Goal: Task Accomplishment & Management: Manage account settings

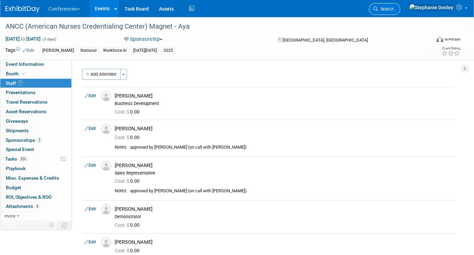
click at [394, 9] on span "Search" at bounding box center [386, 8] width 16 height 5
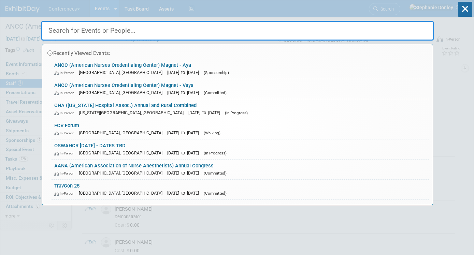
click at [279, 13] on div "Recently Viewed Events: ANCC (American Nurses Credentialing Center) Magnet - Ay…" at bounding box center [237, 102] width 393 height 205
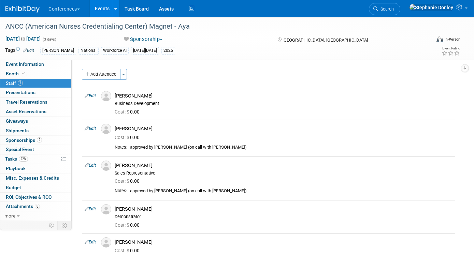
click at [102, 5] on link "Events" at bounding box center [102, 8] width 25 height 17
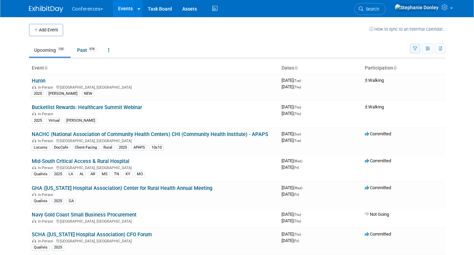
click at [418, 47] on icon "button" at bounding box center [415, 49] width 4 height 4
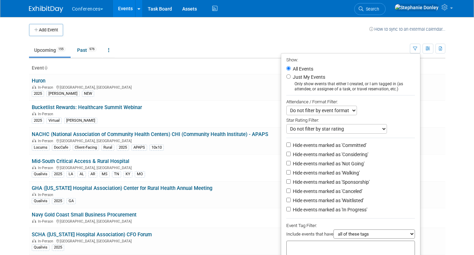
click at [320, 248] on div at bounding box center [350, 248] width 129 height 15
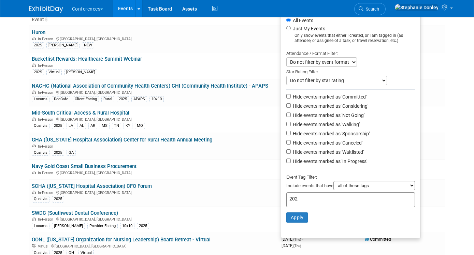
scroll to position [60, 0]
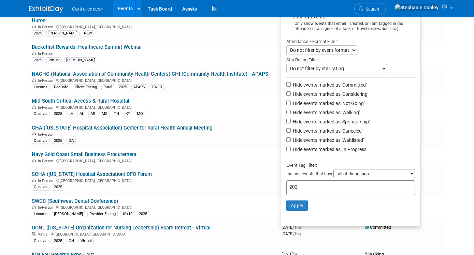
type input "2026"
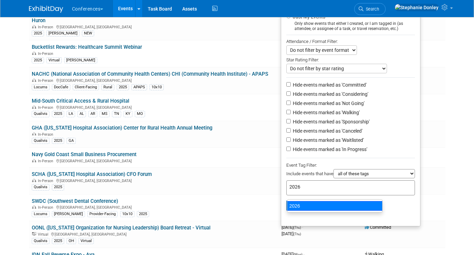
click at [297, 207] on div "2026" at bounding box center [335, 206] width 96 height 10
type input "2026"
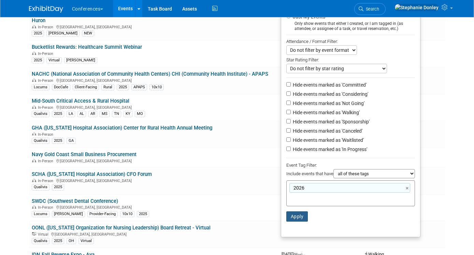
click at [297, 221] on button "Apply" at bounding box center [297, 217] width 22 height 10
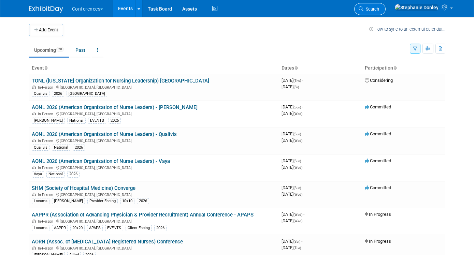
click at [379, 10] on span "Search" at bounding box center [372, 8] width 16 height 5
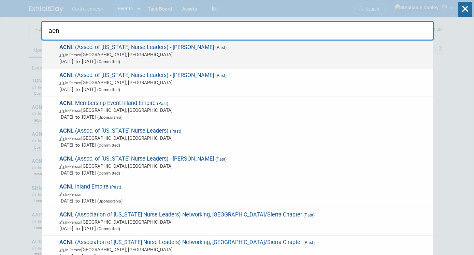
type input "acn"
click at [133, 47] on span "ACN L (Assoc. of California Nurse Leaders) - Aya (Past) In-Person Anaheim, CA F…" at bounding box center [243, 54] width 372 height 21
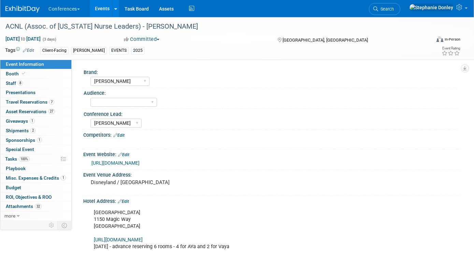
select select "[PERSON_NAME]"
click at [20, 218] on link "more" at bounding box center [35, 216] width 71 height 9
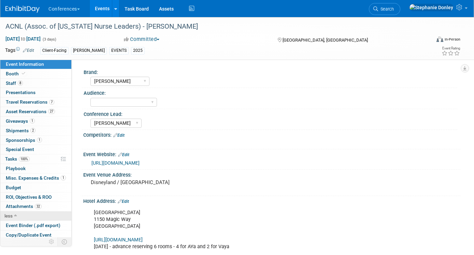
scroll to position [31, 0]
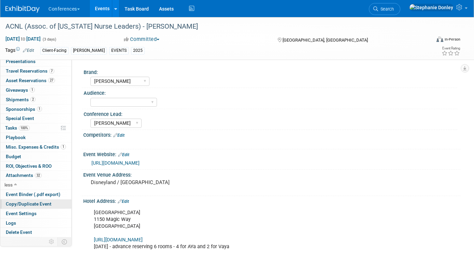
click at [33, 202] on span "Copy/Duplicate Event" at bounding box center [29, 203] width 46 height 5
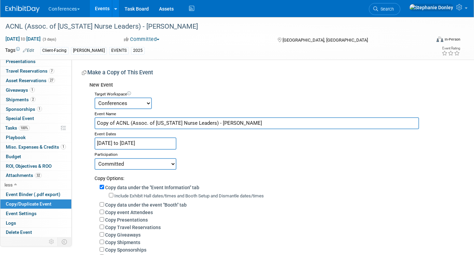
drag, startPoint x: 116, startPoint y: 123, endPoint x: 74, endPoint y: 131, distance: 42.4
click at [74, 131] on div "Brand: Aya Bespoke Corporate Dawson DocCafe Education Government Services Locum…" at bounding box center [266, 202] width 389 height 285
click at [111, 123] on input "ACNL (Assoc. of [US_STATE] Nurse Leaders) - [PERSON_NAME]" at bounding box center [257, 123] width 325 height 12
type input "ACNL 2026 (Assoc. of [US_STATE] Nurse Leaders) - [PERSON_NAME]"
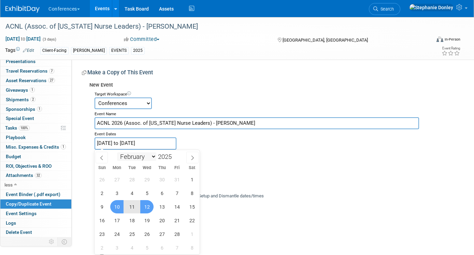
click at [132, 146] on input "Feb 10, 2025 to Feb 12, 2025" at bounding box center [136, 144] width 82 height 12
click at [175, 156] on span at bounding box center [174, 155] width 5 height 4
type input "2026"
click at [105, 194] on span "8" at bounding box center [101, 193] width 13 height 13
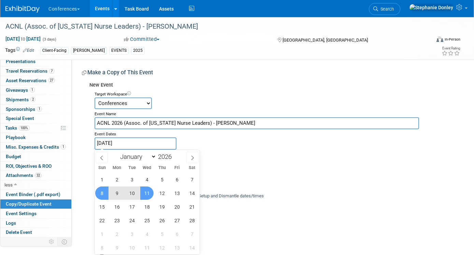
click at [144, 192] on span "11" at bounding box center [146, 193] width 13 height 13
type input "[DATE] to [DATE]"
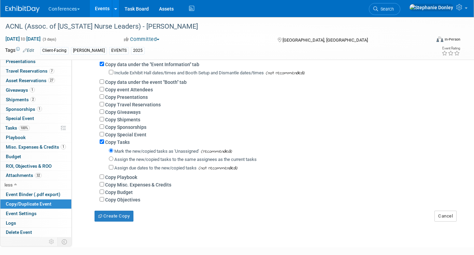
scroll to position [124, 0]
click at [113, 221] on button "Create Copy" at bounding box center [114, 216] width 39 height 11
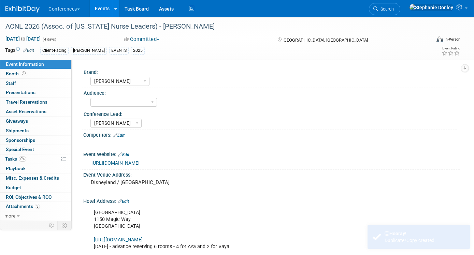
select select "[PERSON_NAME]"
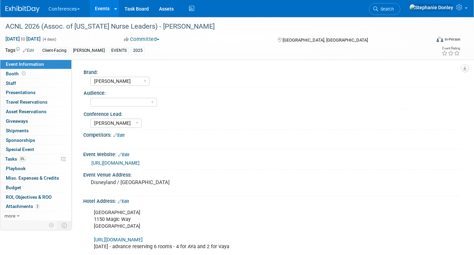
click at [25, 50] on icon at bounding box center [25, 50] width 4 height 4
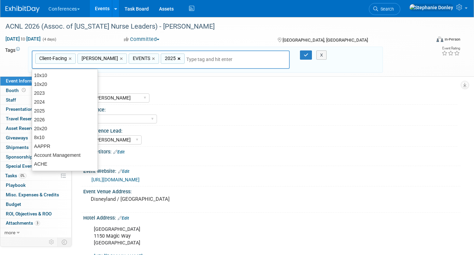
click at [178, 58] on link "×" at bounding box center [180, 59] width 4 height 8
click at [60, 117] on div "2026" at bounding box center [65, 120] width 66 height 10
type input "Client-Facing, Aya, EVENTS, 2026"
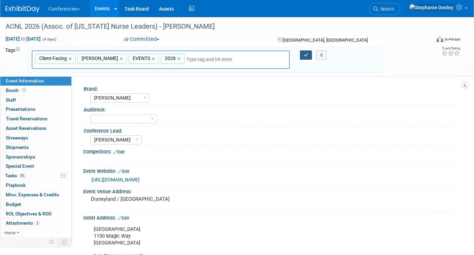
click at [306, 54] on icon "button" at bounding box center [306, 55] width 5 height 4
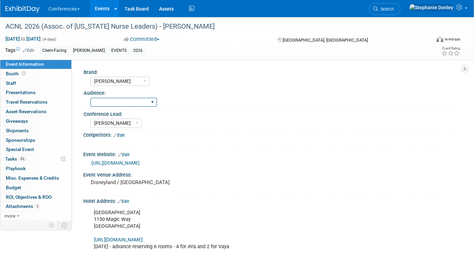
click at [125, 100] on select "Client-facing Clinician/Provider-facing Both N/a" at bounding box center [123, 102] width 67 height 9
select select "Client-facing"
click at [90, 98] on select "Client-facing Clinician/Provider-facing Both N/a" at bounding box center [123, 102] width 67 height 9
click at [143, 182] on pre "Disneyland / [GEOGRAPHIC_DATA]" at bounding box center [162, 183] width 142 height 6
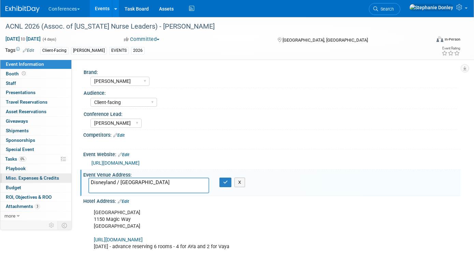
drag, startPoint x: 143, startPoint y: 182, endPoint x: 67, endPoint y: 182, distance: 75.4
click at [67, 182] on div "Event Information Event Info Booth Booth 0 Staff 0 Staff 0 Presentations 0 Pres…" at bounding box center [237, 256] width 474 height 478
drag, startPoint x: 129, startPoint y: 185, endPoint x: 79, endPoint y: 184, distance: 50.2
click at [79, 184] on div "Brand: Aya Bespoke Corporate [PERSON_NAME] DocCafe Education Government Service…" at bounding box center [266, 140] width 389 height 161
paste textarea "The [GEOGRAPHIC_DATA]"
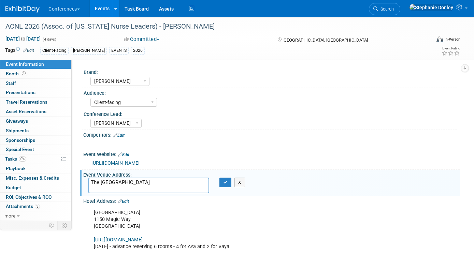
paste textarea "[STREET_ADDRESS][PERSON_NAME]"
click at [142, 189] on textarea "The [GEOGRAPHIC_DATA] [STREET_ADDRESS][PERSON_NAME]" at bounding box center [148, 186] width 121 height 16
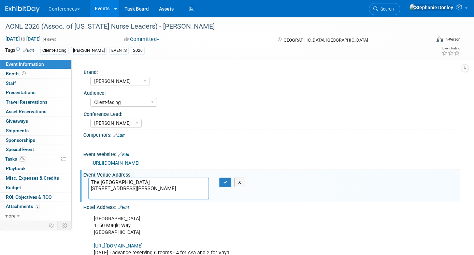
drag, startPoint x: 154, startPoint y: 196, endPoint x: 81, endPoint y: 180, distance: 75.6
click at [81, 180] on div "Event Venue Address: [GEOGRAPHIC_DATA] / [GEOGRAPHIC_DATA] The [GEOGRAPHIC_DATA…" at bounding box center [270, 186] width 380 height 32
type textarea "The [GEOGRAPHIC_DATA] [STREET_ADDRESS][PERSON_NAME]"
click at [224, 184] on icon "button" at bounding box center [225, 182] width 5 height 4
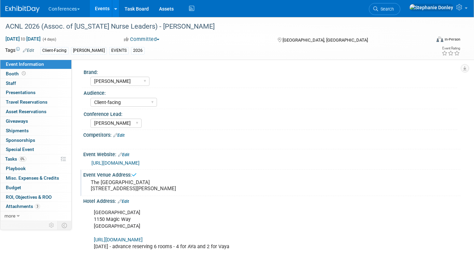
click at [127, 204] on link "Edit" at bounding box center [123, 201] width 11 height 5
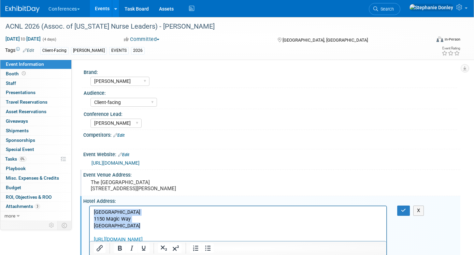
drag, startPoint x: 140, startPoint y: 228, endPoint x: 174, endPoint y: 424, distance: 199.6
click at [90, 211] on html "[GEOGRAPHIC_DATA] [STREET_ADDRESS] [URL][DOMAIN_NAME] [DATE] - advance reservin…" at bounding box center [238, 229] width 297 height 44
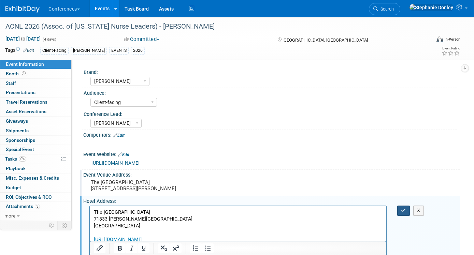
click at [400, 216] on button "button" at bounding box center [403, 211] width 13 height 10
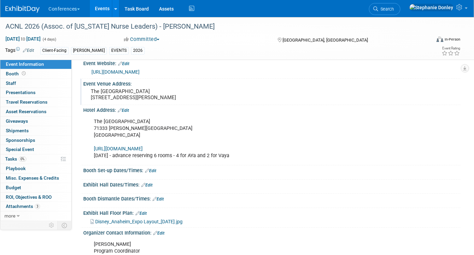
scroll to position [93, 0]
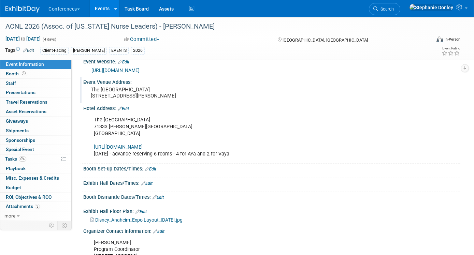
click at [127, 111] on link "Edit" at bounding box center [123, 109] width 11 height 5
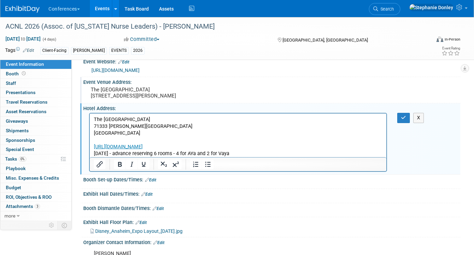
scroll to position [0, 0]
drag, startPoint x: 234, startPoint y: 153, endPoint x: 90, endPoint y: 143, distance: 144.1
click at [90, 143] on html "The [GEOGRAPHIC_DATA] [STREET_ADDRESS][PERSON_NAME] [URL][DOMAIN_NAME] [DATE] -…" at bounding box center [238, 136] width 297 height 44
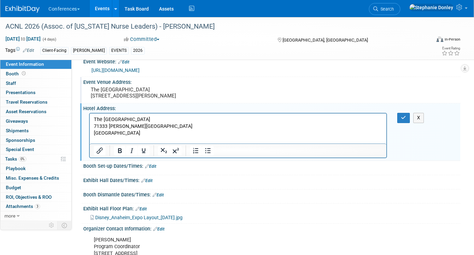
click at [144, 212] on link "Edit" at bounding box center [141, 209] width 11 height 5
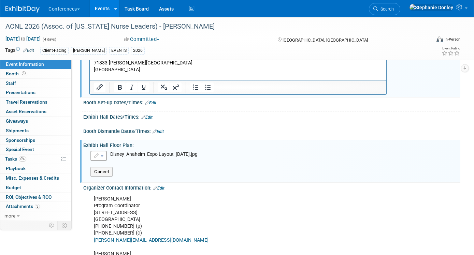
scroll to position [166, 0]
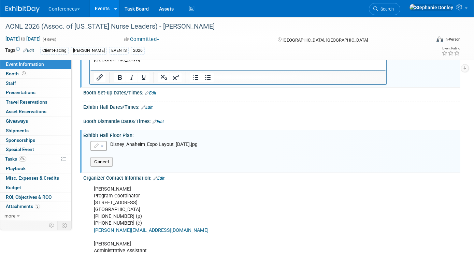
click at [102, 151] on button "button" at bounding box center [98, 146] width 16 height 10
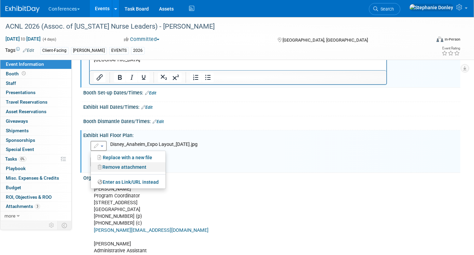
click at [120, 172] on link "Remove attachment" at bounding box center [128, 168] width 75 height 10
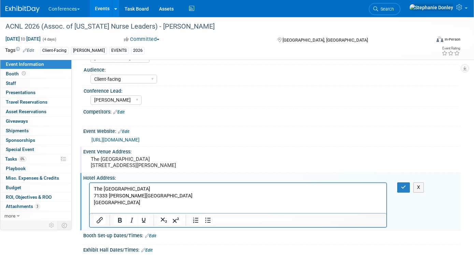
scroll to position [0, 0]
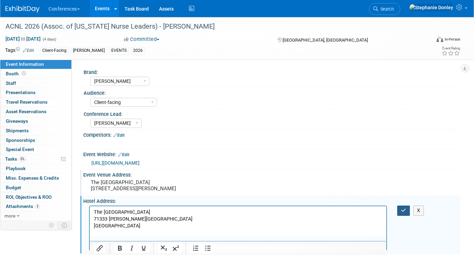
click at [402, 213] on icon "button" at bounding box center [403, 210] width 5 height 5
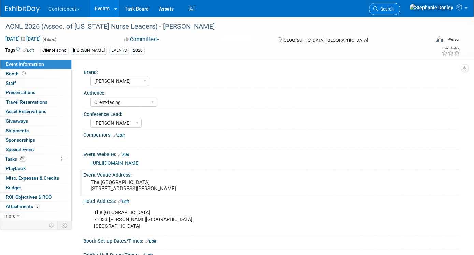
click at [394, 10] on span "Search" at bounding box center [386, 8] width 16 height 5
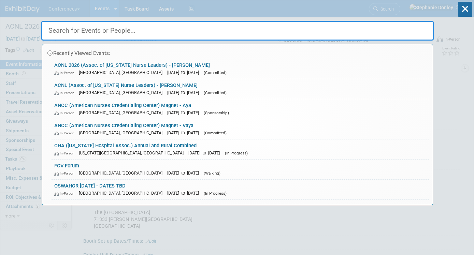
click at [212, 28] on input "text" at bounding box center [237, 31] width 393 height 20
